Goal: Navigation & Orientation: Find specific page/section

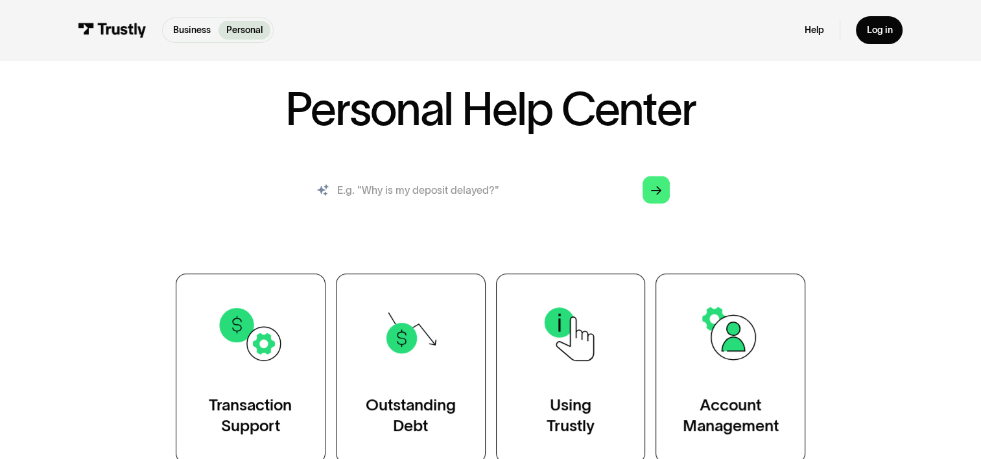
click at [442, 193] on input "search" at bounding box center [491, 190] width 380 height 42
click at [649, 197] on link "Arrow Right" at bounding box center [655, 189] width 27 height 27
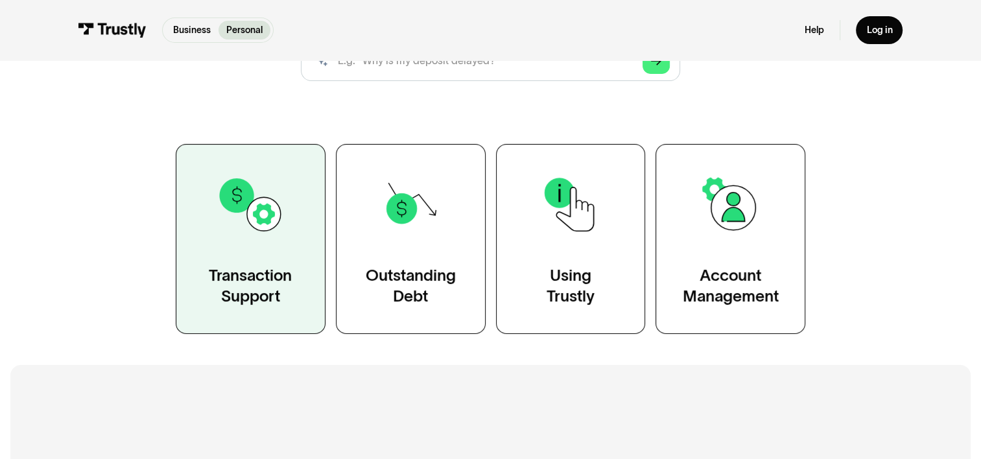
click at [261, 253] on link "Transaction Support" at bounding box center [251, 239] width 150 height 190
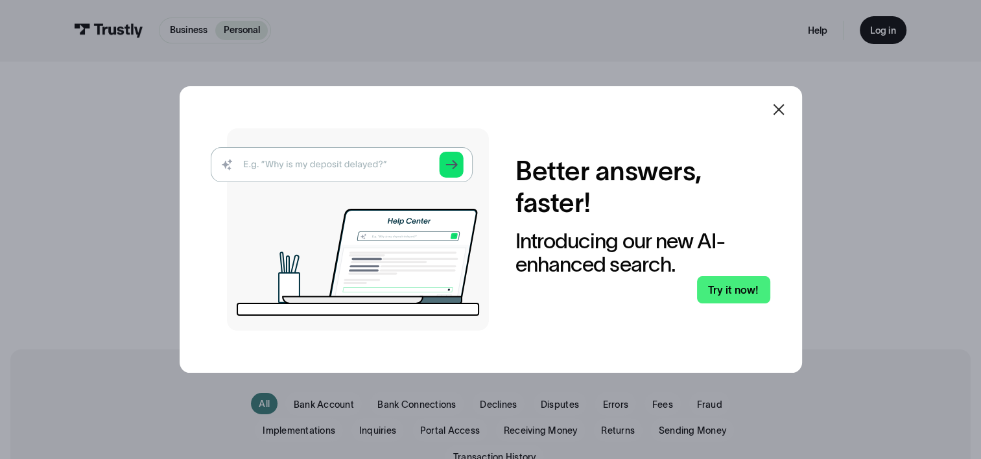
click at [786, 115] on icon at bounding box center [779, 110] width 16 height 16
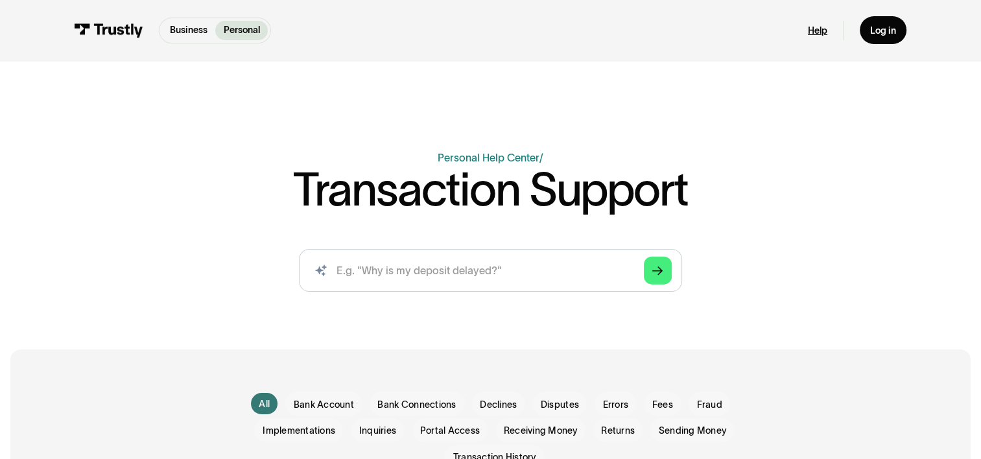
click at [826, 34] on link "Help" at bounding box center [817, 31] width 19 height 12
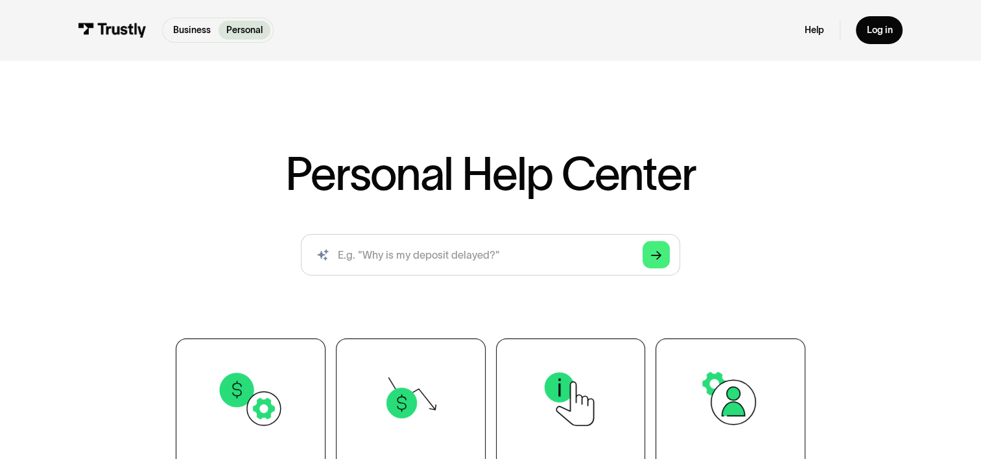
click at [127, 21] on div "Business Personal Business Personal" at bounding box center [176, 30] width 196 height 25
click at [126, 29] on img at bounding box center [112, 30] width 68 height 14
